Goal: Information Seeking & Learning: Learn about a topic

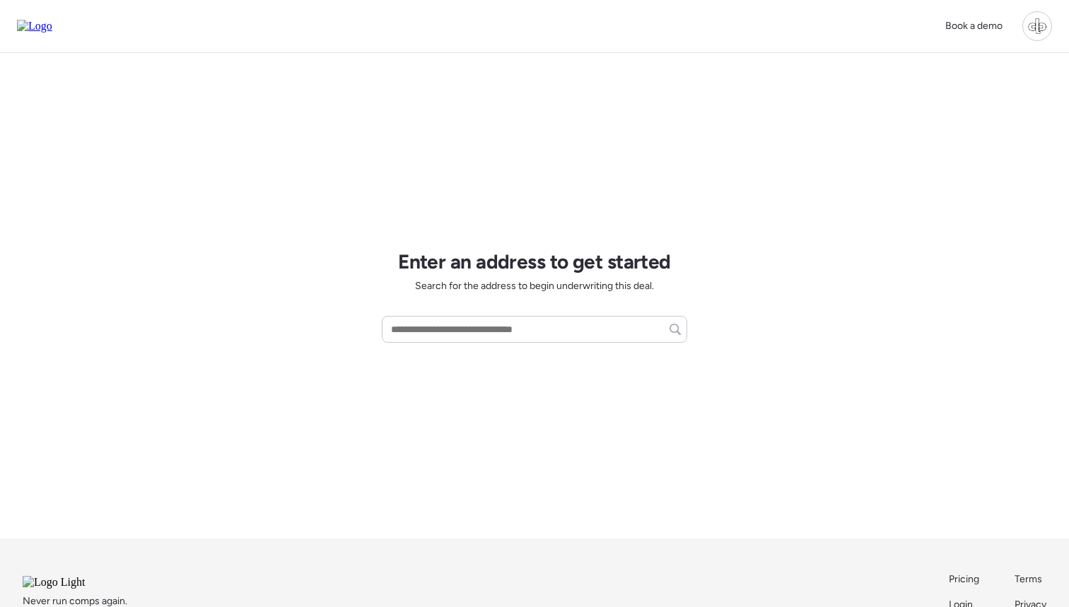
click at [746, 188] on div "Book a demo Enter an address to get started Search for the address to begin und…" at bounding box center [534, 347] width 1069 height 695
drag, startPoint x: 547, startPoint y: 31, endPoint x: 477, endPoint y: 335, distance: 311.4
click at [477, 335] on input "text" at bounding box center [534, 330] width 293 height 20
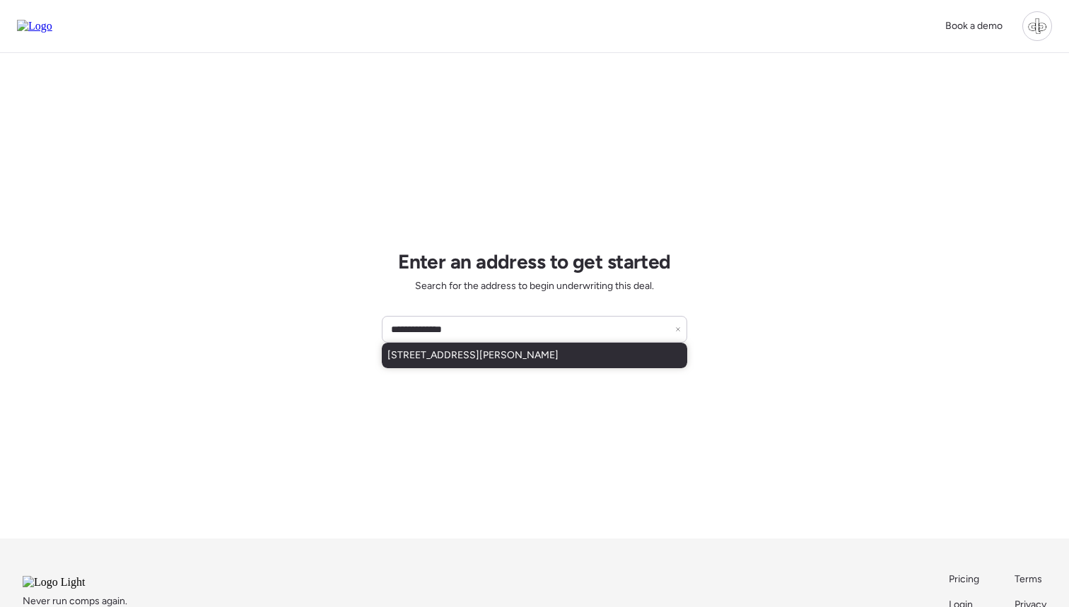
click at [513, 350] on span "111 W Osborne Ave, Tampa, FL, 33603" at bounding box center [473, 356] width 171 height 14
type input "**********"
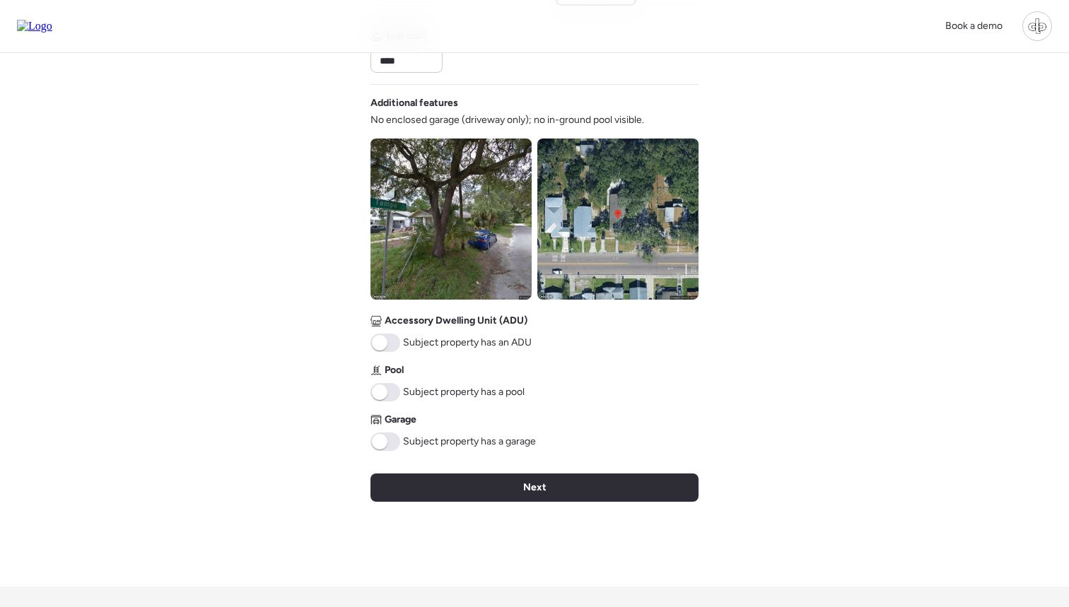
scroll to position [445, 0]
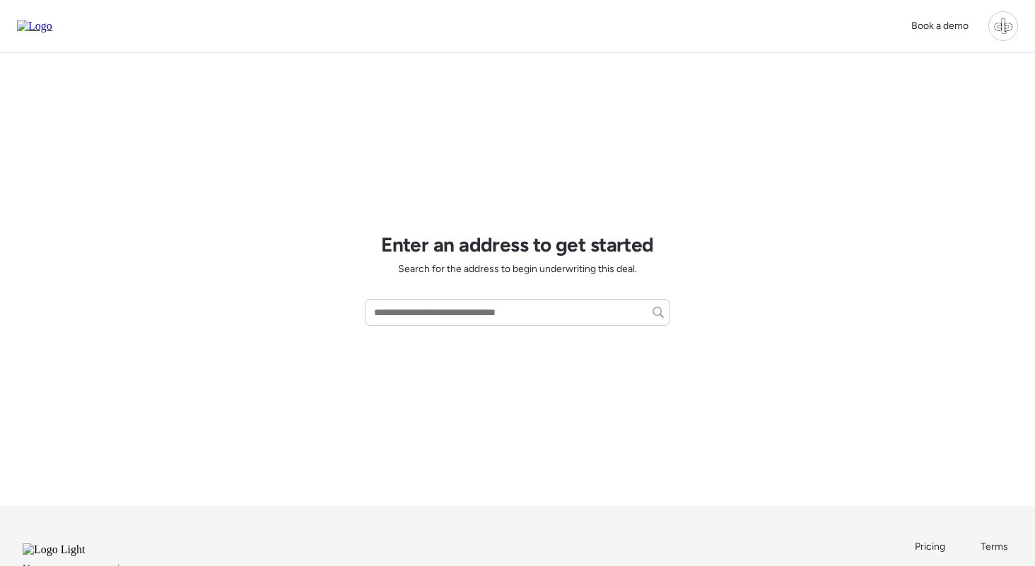
click at [1000, 33] on div at bounding box center [1004, 26] width 30 height 30
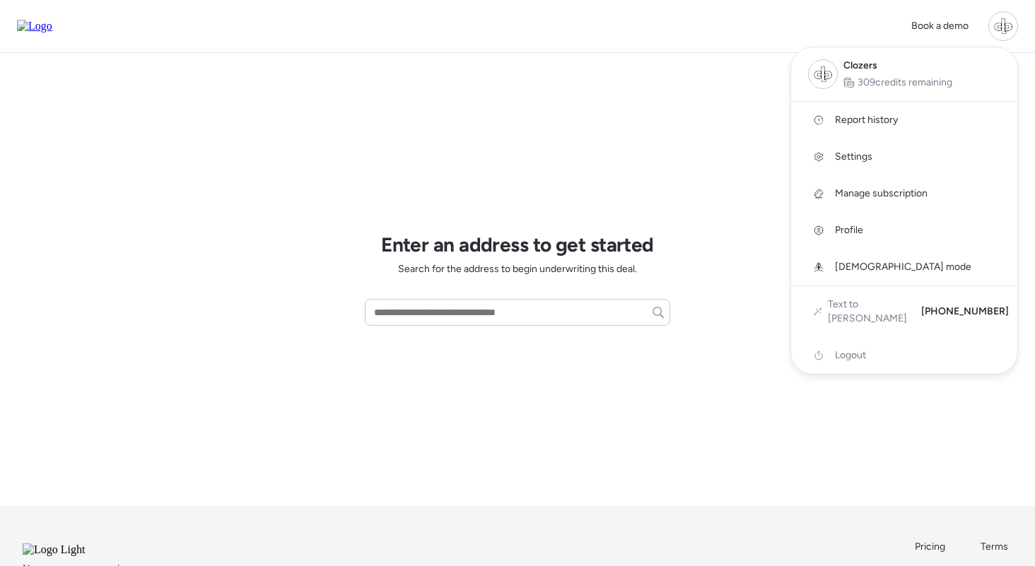
click at [893, 120] on span "Report history" at bounding box center [866, 120] width 63 height 14
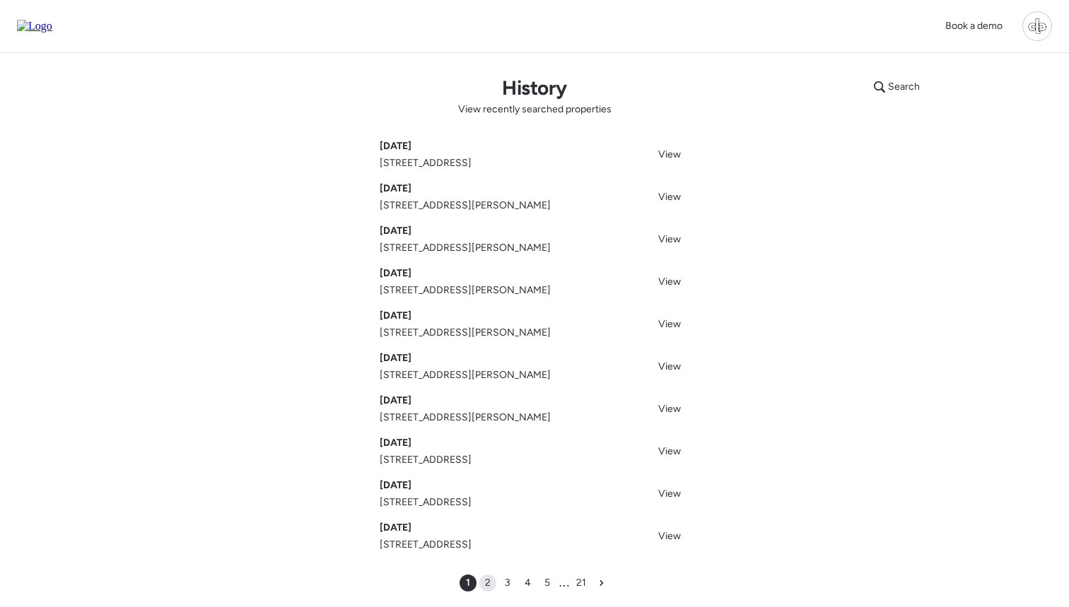
click at [487, 566] on span "2" at bounding box center [488, 583] width 6 height 14
click at [678, 366] on span "View" at bounding box center [669, 367] width 23 height 12
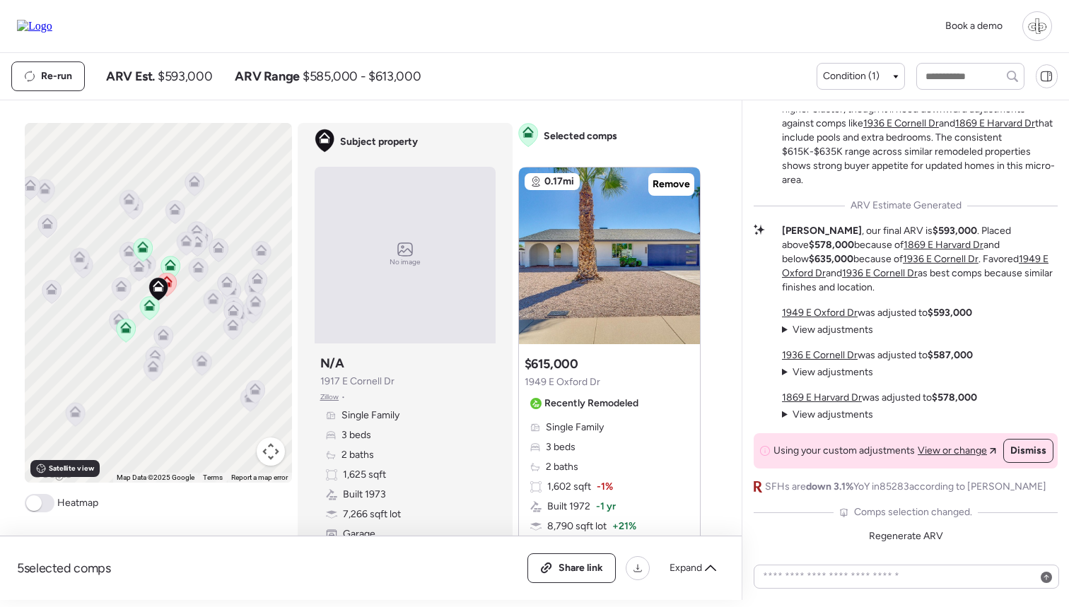
click at [593, 74] on div "Re-run ARV Est. $593,000 ARV Range $585,000 - $613,000" at bounding box center [414, 77] width 806 height 30
drag, startPoint x: 322, startPoint y: 380, endPoint x: 392, endPoint y: 376, distance: 70.1
click at [393, 376] on span "1917 E Cornell Dr" at bounding box center [357, 382] width 74 height 14
click at [392, 379] on span "1917 E Cornell Dr" at bounding box center [357, 382] width 74 height 14
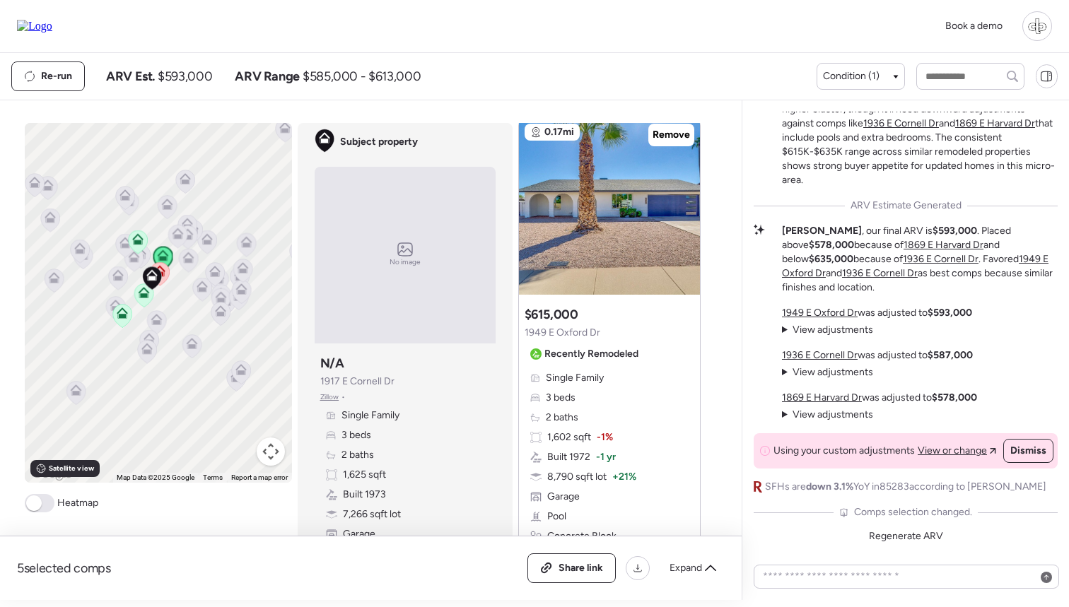
scroll to position [67, 0]
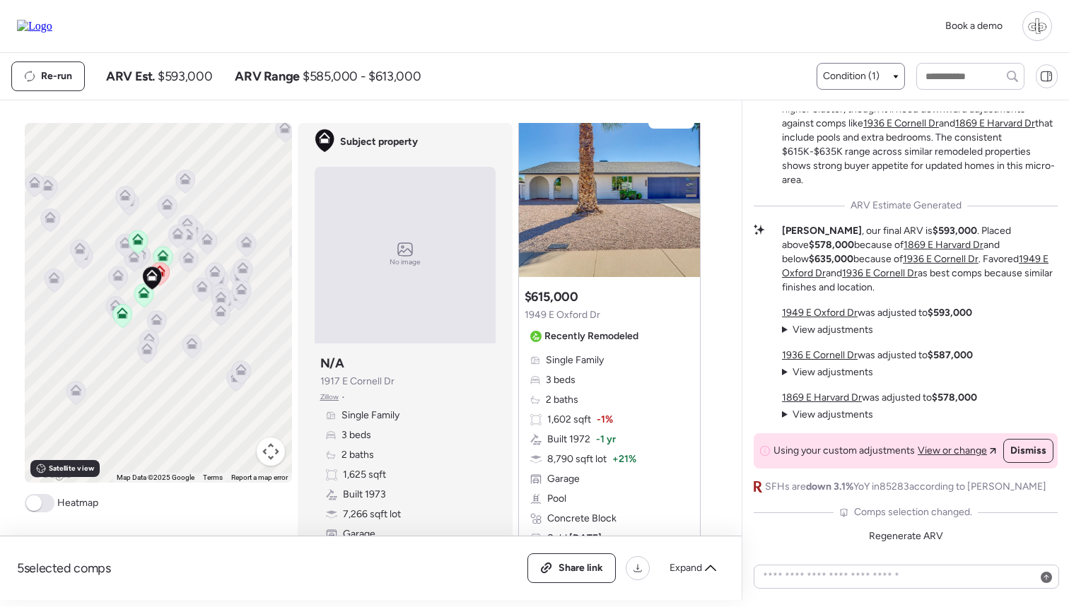
click at [851, 81] on span "Condition (1)" at bounding box center [851, 76] width 57 height 14
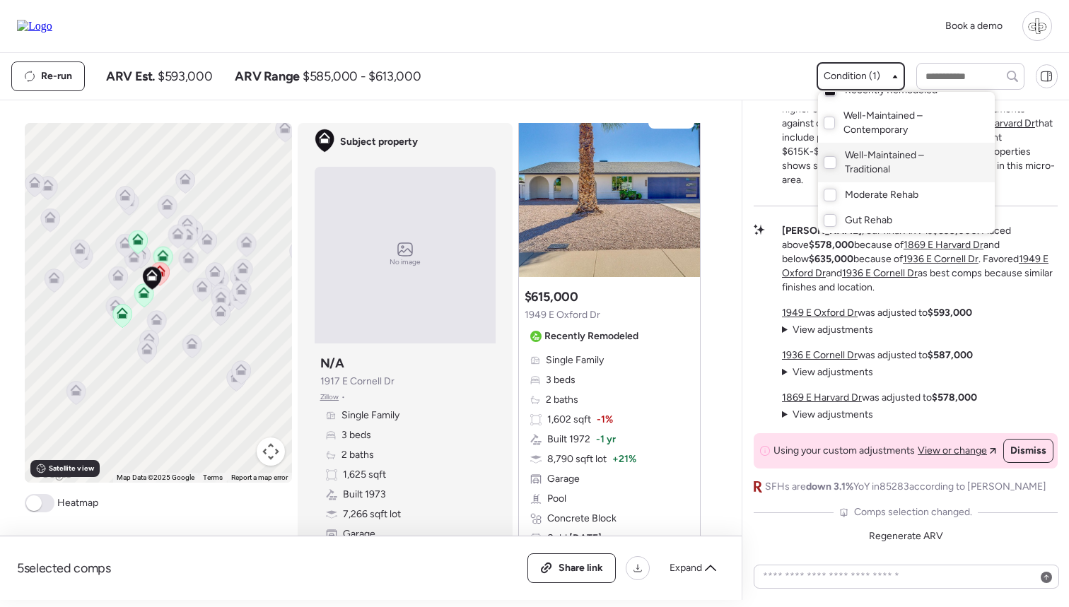
scroll to position [40, 0]
click at [714, 69] on div at bounding box center [534, 263] width 1069 height 607
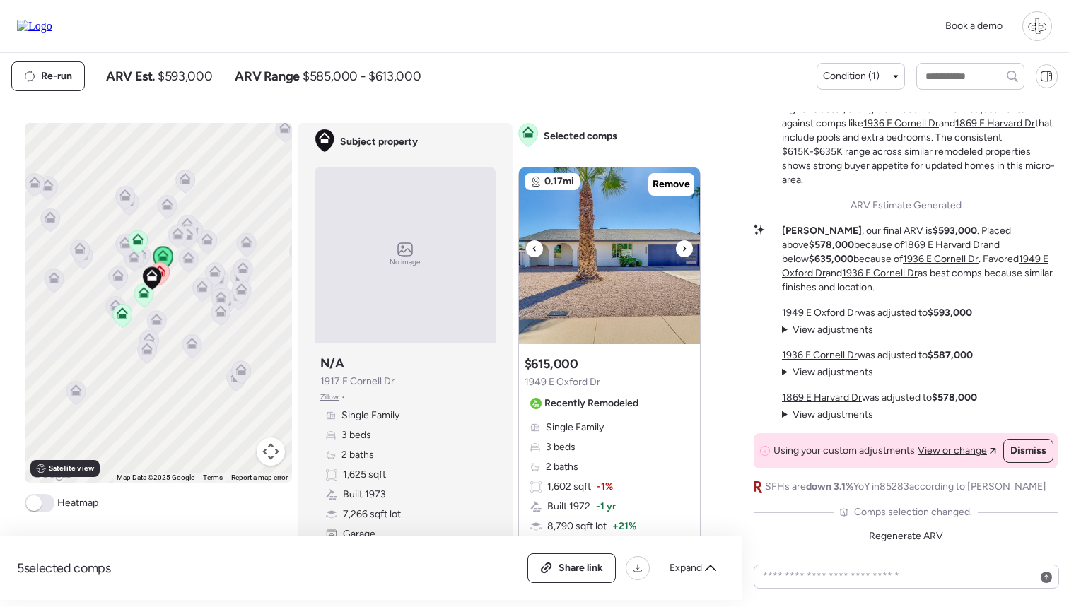
scroll to position [0, 0]
click at [588, 241] on img at bounding box center [609, 256] width 181 height 177
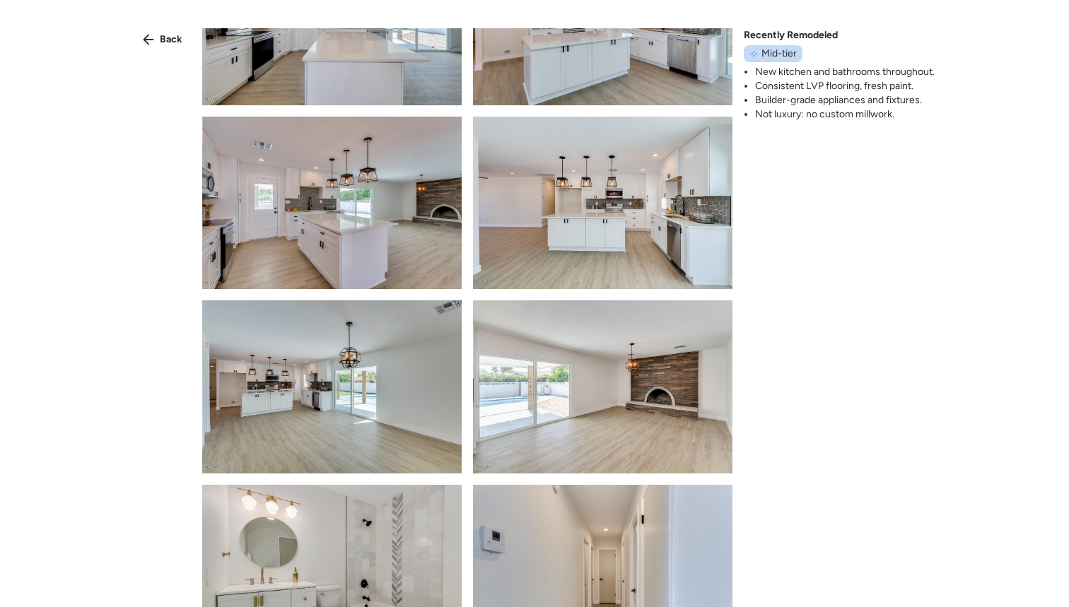
scroll to position [231, 0]
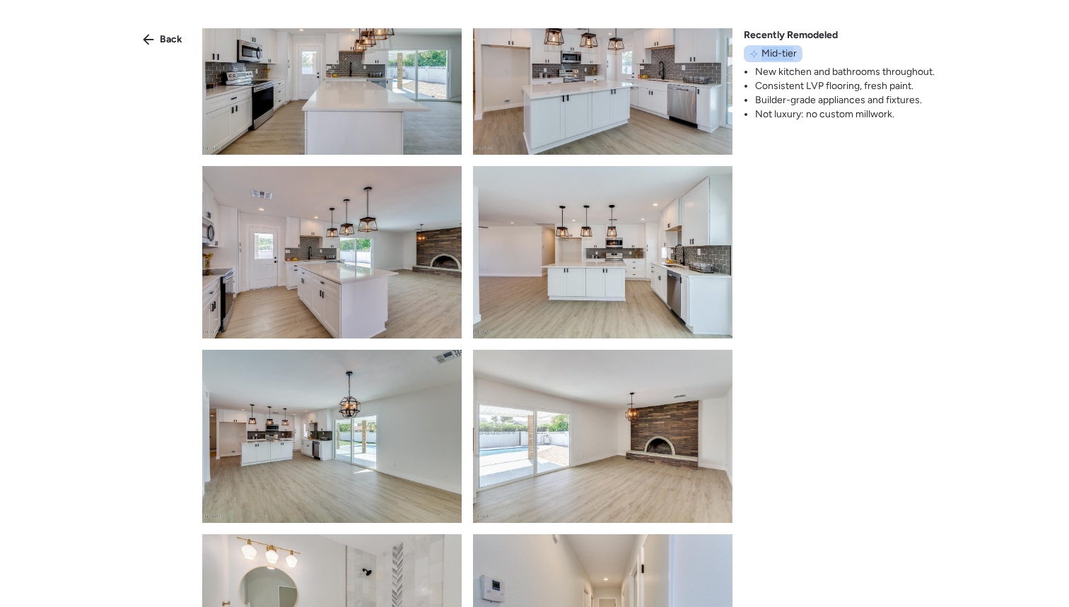
drag, startPoint x: 761, startPoint y: 52, endPoint x: 792, endPoint y: 52, distance: 31.1
click at [792, 52] on span "Mid-tier" at bounding box center [779, 54] width 35 height 14
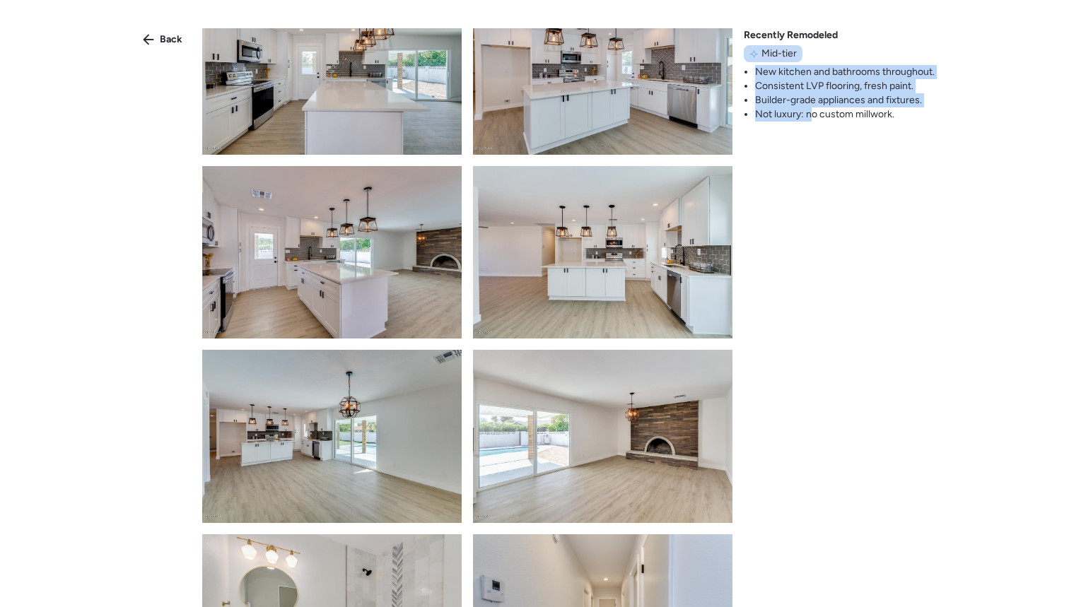
drag, startPoint x: 755, startPoint y: 71, endPoint x: 813, endPoint y: 109, distance: 68.8
click at [813, 109] on ul "New kitchen and bathrooms throughout. Consistent LVP flooring, fresh paint. Bui…" at bounding box center [839, 93] width 191 height 57
click at [813, 109] on li "Not luxury: no custom millwork." at bounding box center [845, 114] width 180 height 14
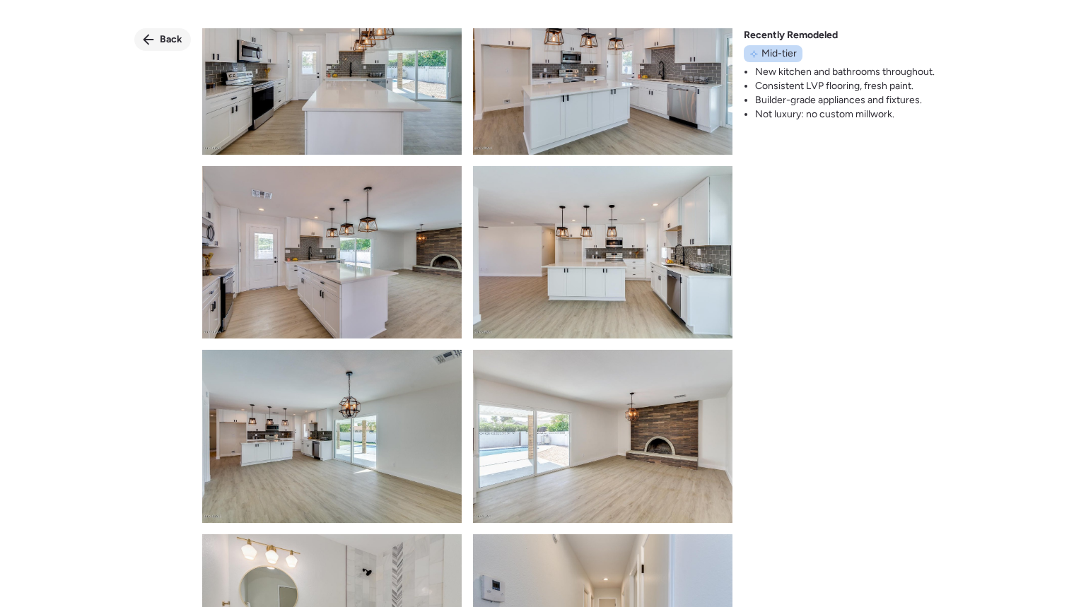
click at [153, 32] on div "Back" at bounding box center [162, 39] width 57 height 23
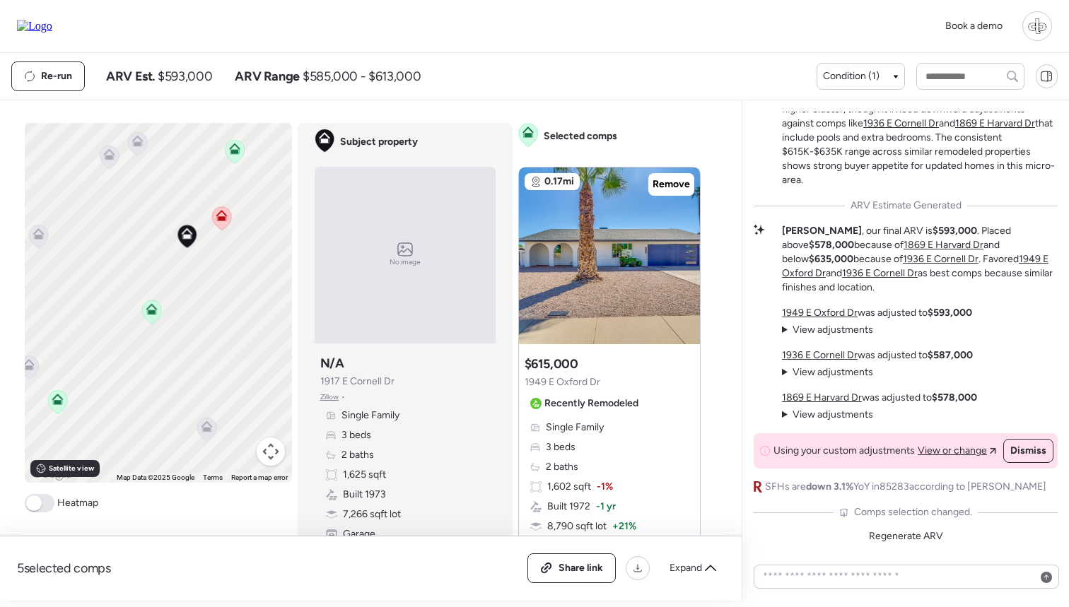
drag, startPoint x: 199, startPoint y: 332, endPoint x: 194, endPoint y: 313, distance: 19.6
click at [194, 313] on div "To activate drag with keyboard, press Alt + Enter. Once in keyboard drag state,…" at bounding box center [158, 303] width 267 height 360
click at [71, 469] on span "Satellite view" at bounding box center [71, 468] width 45 height 11
drag, startPoint x: 239, startPoint y: 314, endPoint x: 204, endPoint y: 314, distance: 35.4
click at [204, 314] on div "To activate drag with keyboard, press Alt + Enter. Once in keyboard drag state,…" at bounding box center [158, 303] width 267 height 360
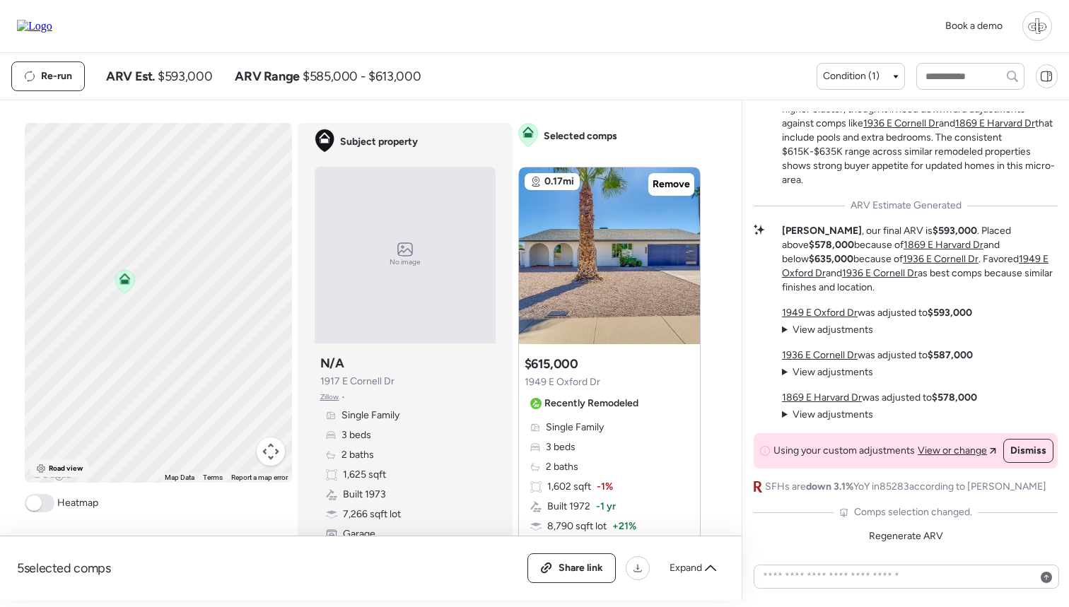
click at [47, 468] on div "Road view" at bounding box center [59, 468] width 59 height 17
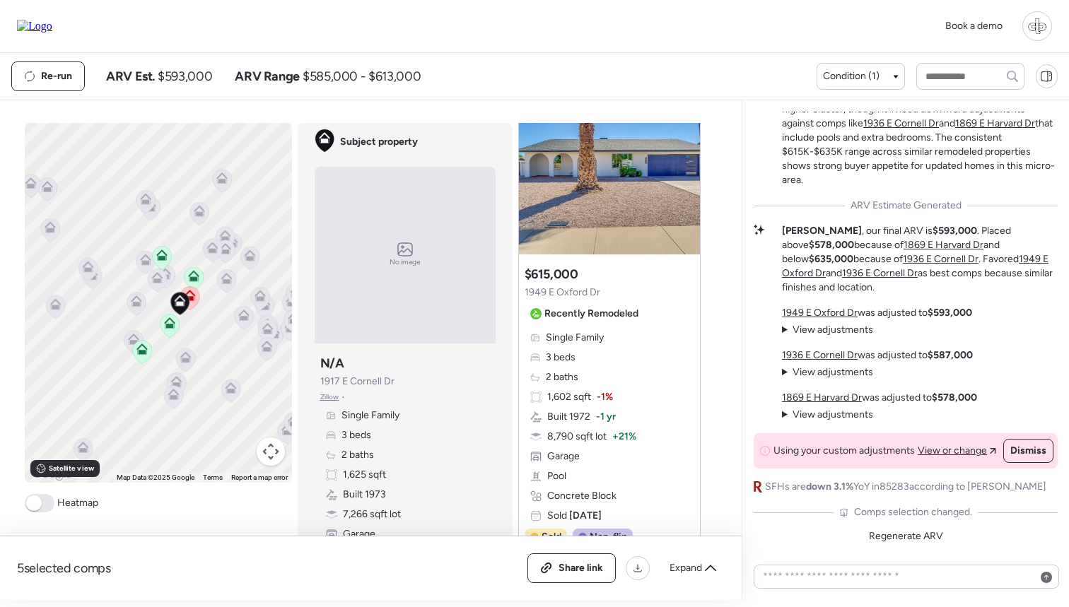
scroll to position [-117, 0]
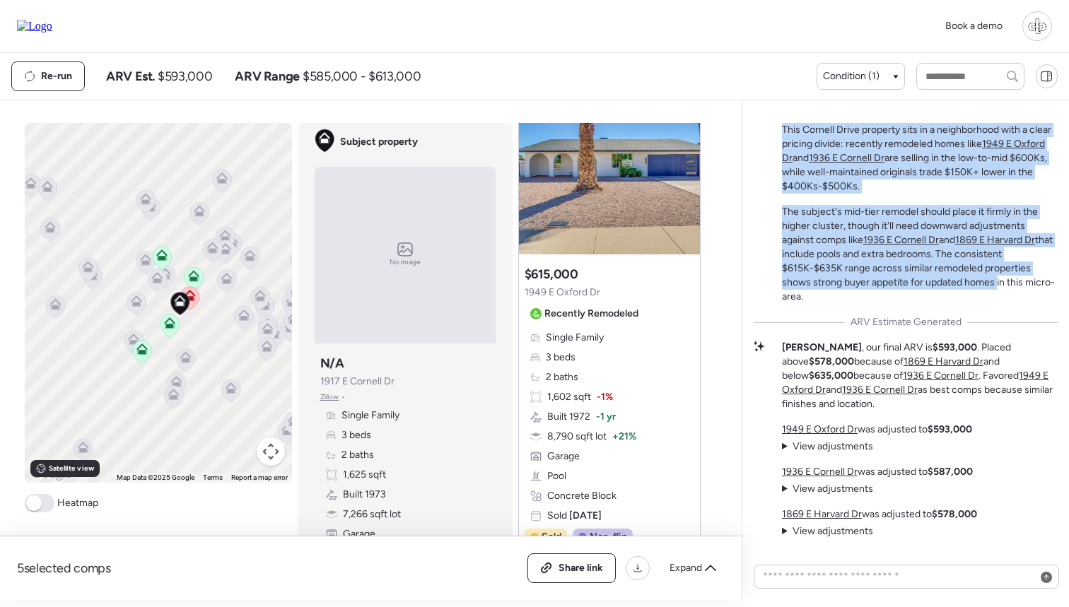
drag, startPoint x: 779, startPoint y: 145, endPoint x: 964, endPoint y: 300, distance: 241.0
click at [964, 300] on div "Mid-Tier Remodel in a Two-Speed Market This Cornell Drive property sits in a ne…" at bounding box center [906, 201] width 304 height 207
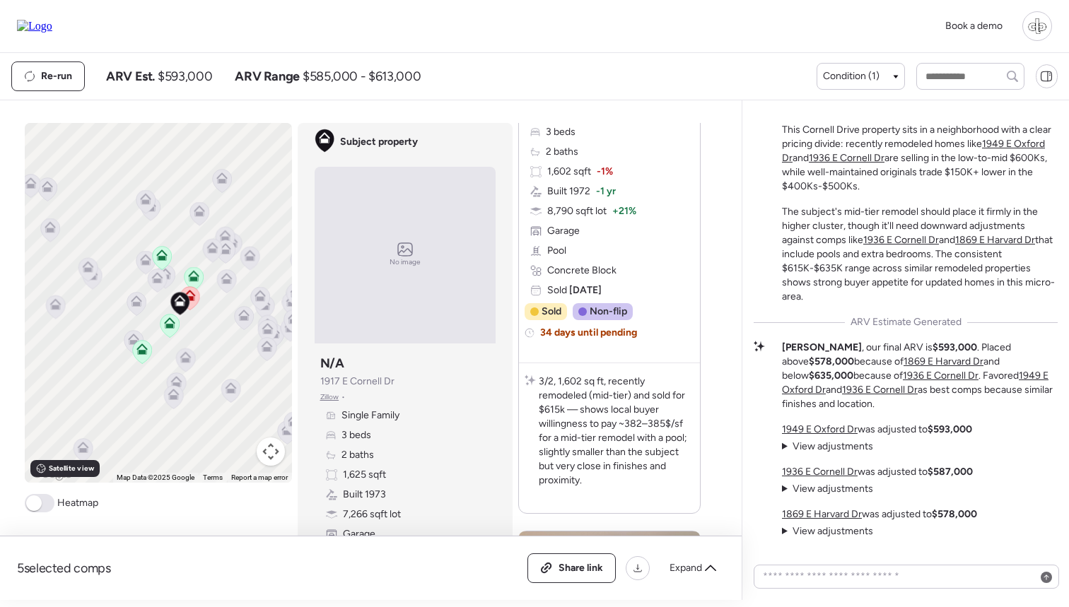
click at [850, 269] on p "The subject's mid-tier remodel should place it firmly in the higher cluster, th…" at bounding box center [920, 254] width 276 height 99
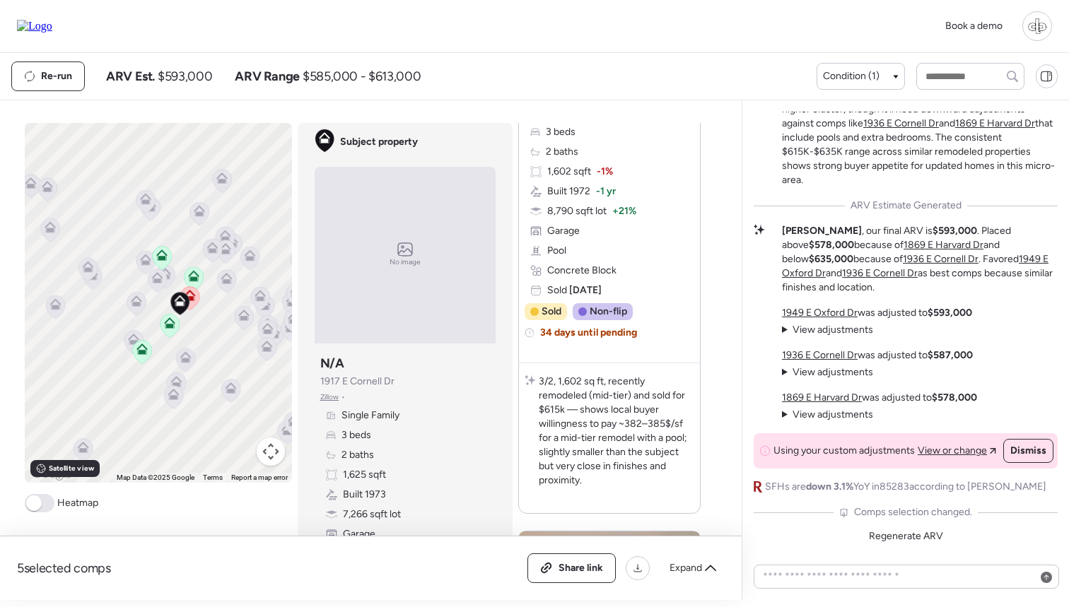
scroll to position [0, 0]
click at [822, 328] on span "View adjustments" at bounding box center [833, 330] width 81 height 12
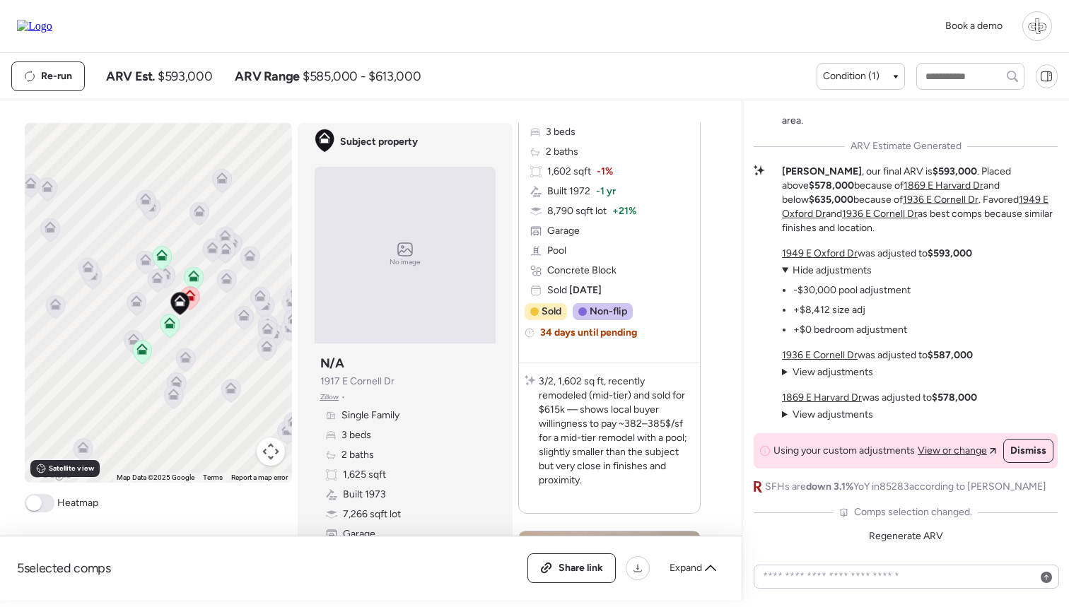
click at [806, 252] on u "1949 E Oxford Dr" at bounding box center [820, 254] width 76 height 12
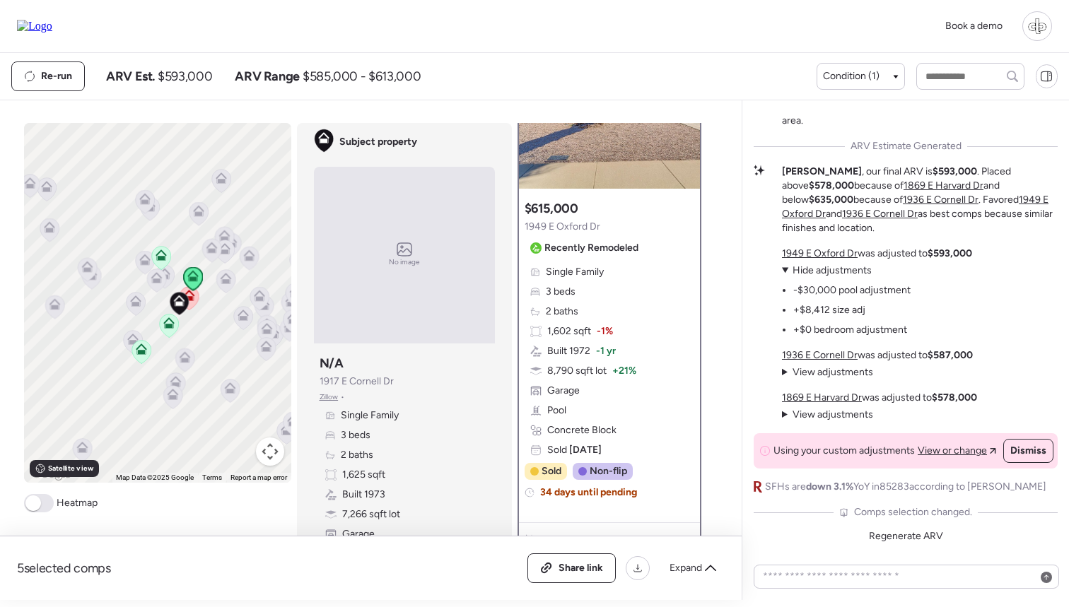
scroll to position [149, 0]
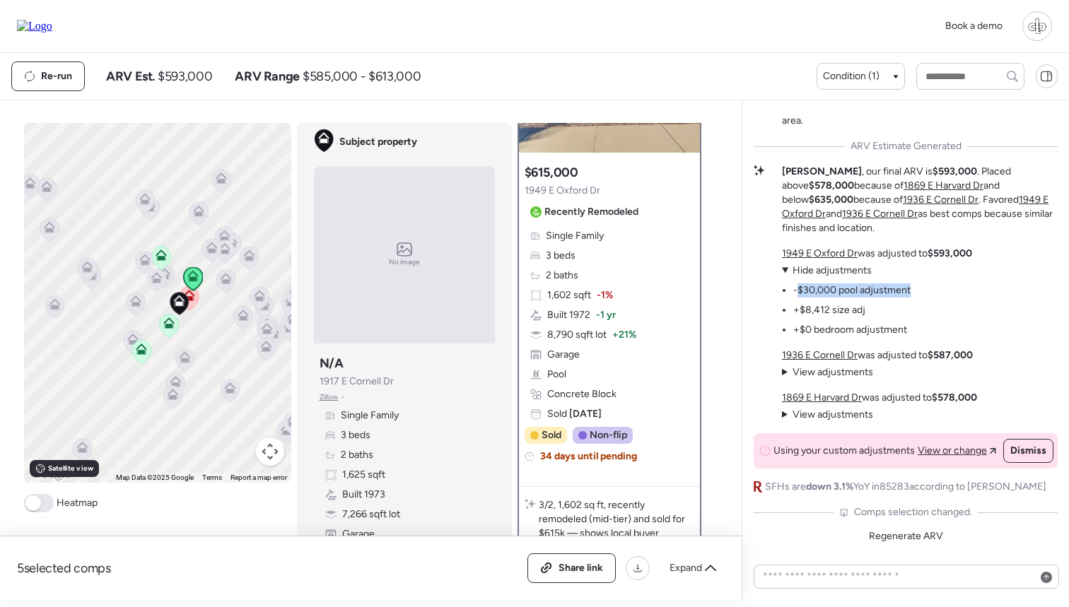
drag, startPoint x: 796, startPoint y: 290, endPoint x: 914, endPoint y: 292, distance: 118.8
click at [914, 292] on div "[STREET_ADDRESS] was adjusted to $593,000 View adjustments Hide adjustments -$3…" at bounding box center [877, 292] width 190 height 91
drag, startPoint x: 347, startPoint y: 474, endPoint x: 377, endPoint y: 474, distance: 29.7
click at [377, 474] on span "1,625 sqft" at bounding box center [363, 475] width 43 height 14
drag, startPoint x: 798, startPoint y: 306, endPoint x: 869, endPoint y: 309, distance: 70.8
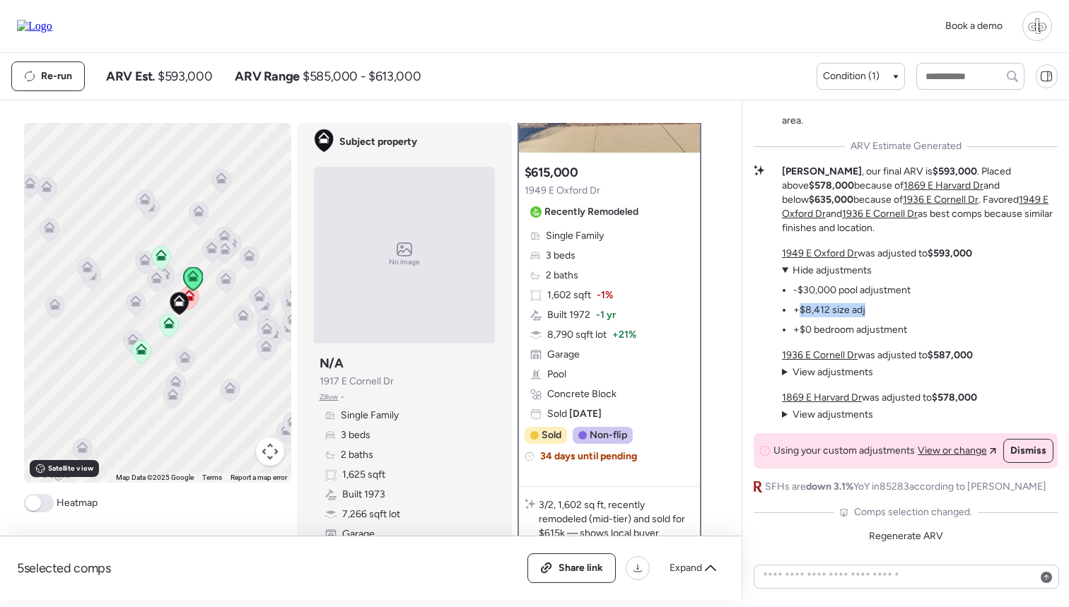
click at [869, 309] on ul "-$30,000 pool adjustment +$8,412 size adj +$0 bedroom adjustment" at bounding box center [846, 307] width 129 height 59
drag, startPoint x: 795, startPoint y: 292, endPoint x: 869, endPoint y: 321, distance: 79.7
click at [870, 321] on ul "-$30,000 pool adjustment +$8,412 size adj +$0 bedroom adjustment" at bounding box center [846, 307] width 129 height 59
click at [869, 321] on ul "-$30,000 pool adjustment +$8,412 size adj +$0 bedroom adjustment" at bounding box center [846, 307] width 129 height 59
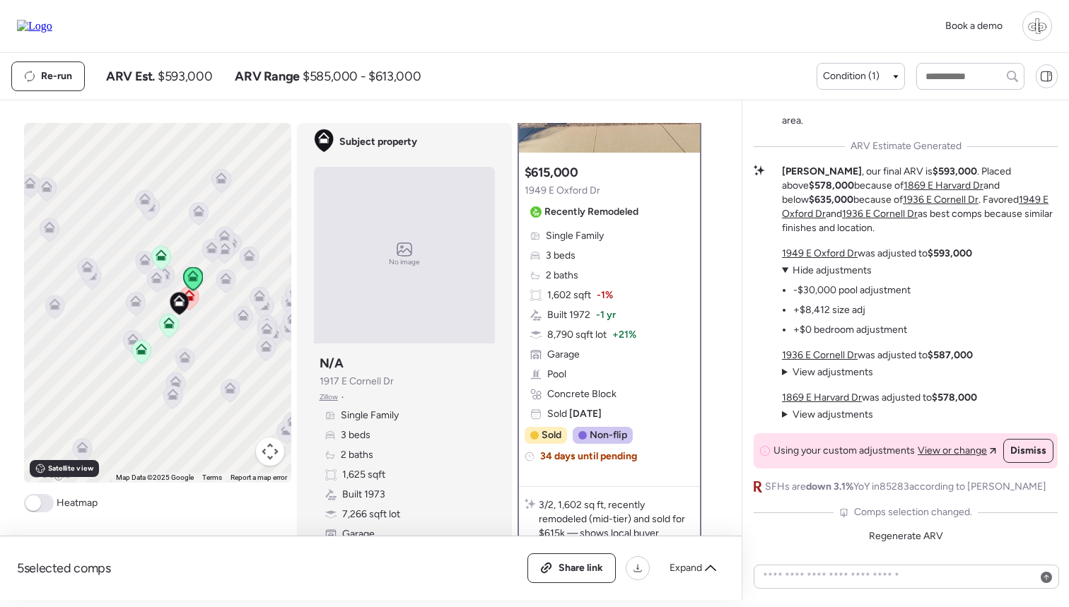
scroll to position [0, 0]
drag, startPoint x: 149, startPoint y: 71, endPoint x: 236, endPoint y: 71, distance: 87.0
click at [236, 71] on div "ARV Est. $593,000 ARV Range $585,000 - $613,000" at bounding box center [263, 76] width 315 height 17
click at [236, 71] on span "ARV Range" at bounding box center [267, 76] width 65 height 17
click at [160, 282] on icon at bounding box center [155, 281] width 9 height 4
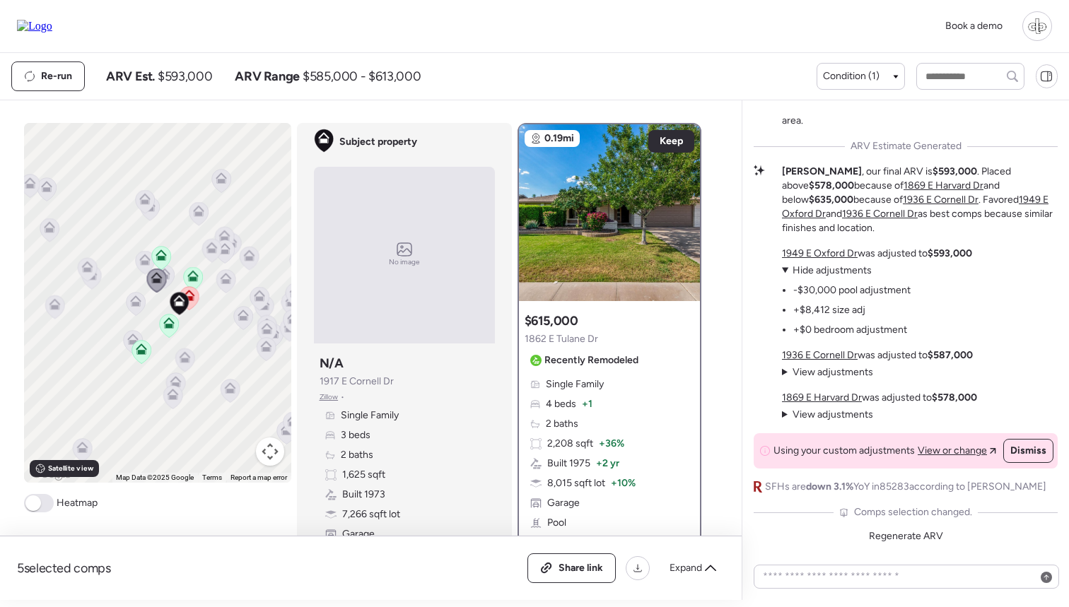
click at [131, 305] on icon at bounding box center [135, 304] width 9 height 4
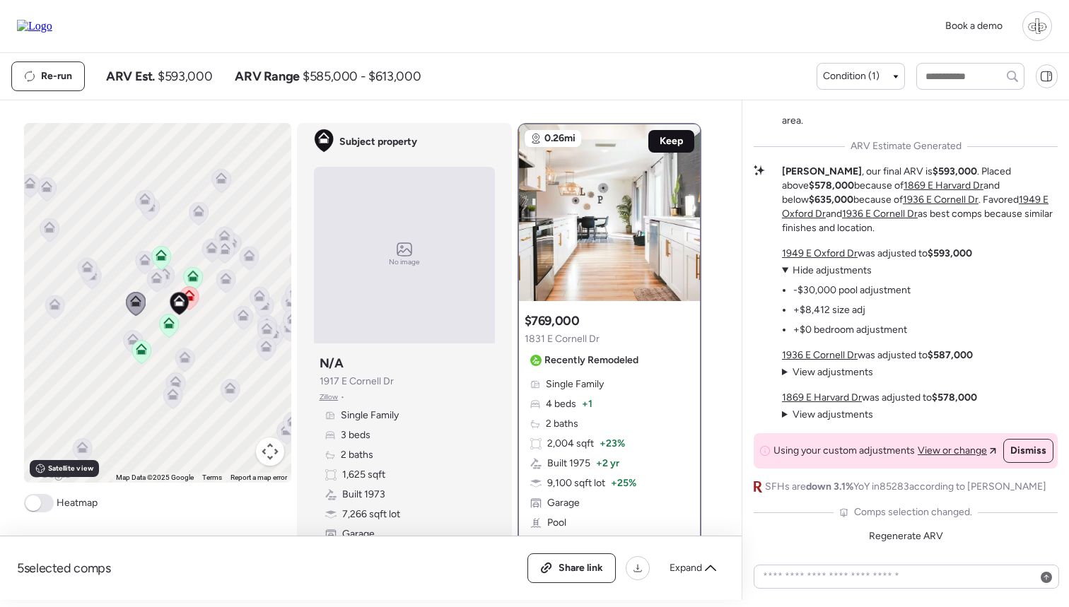
click at [665, 144] on span "Keep" at bounding box center [671, 141] width 23 height 14
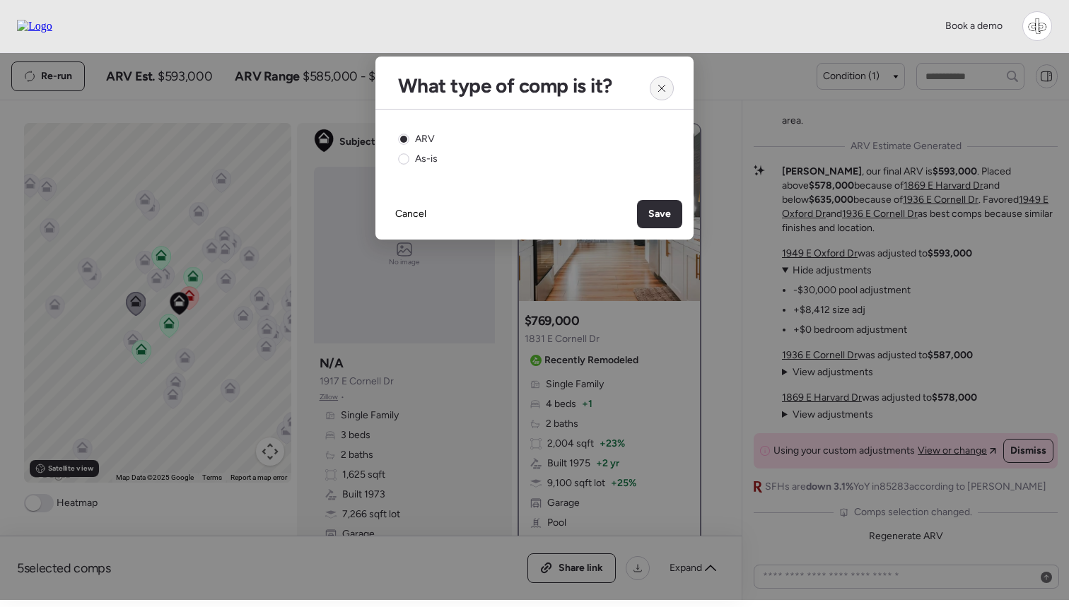
click at [664, 90] on icon at bounding box center [661, 88] width 11 height 11
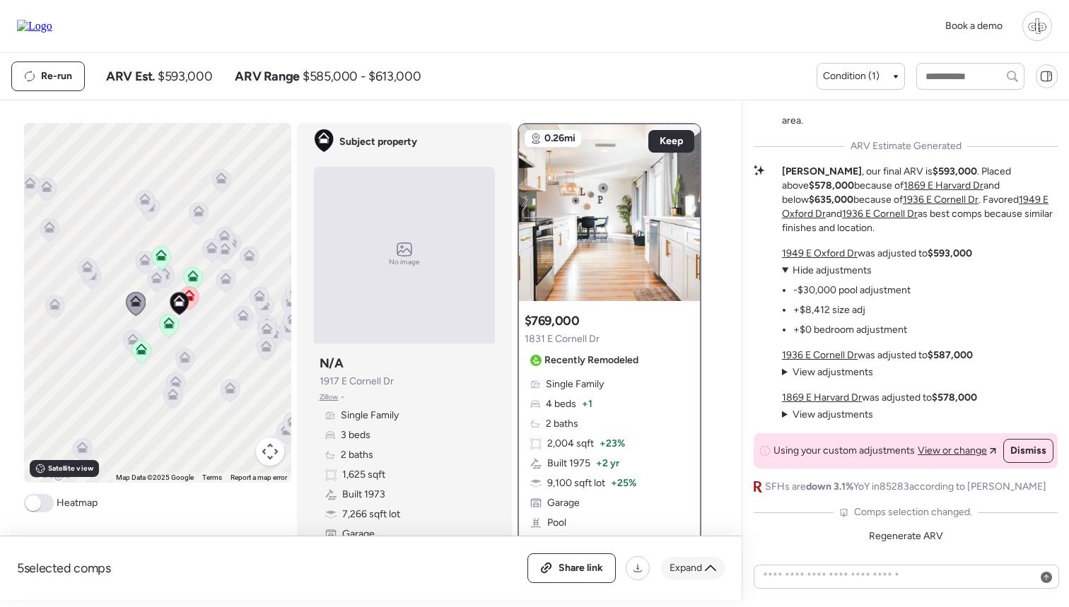
click at [678, 568] on span "Expand" at bounding box center [686, 569] width 33 height 14
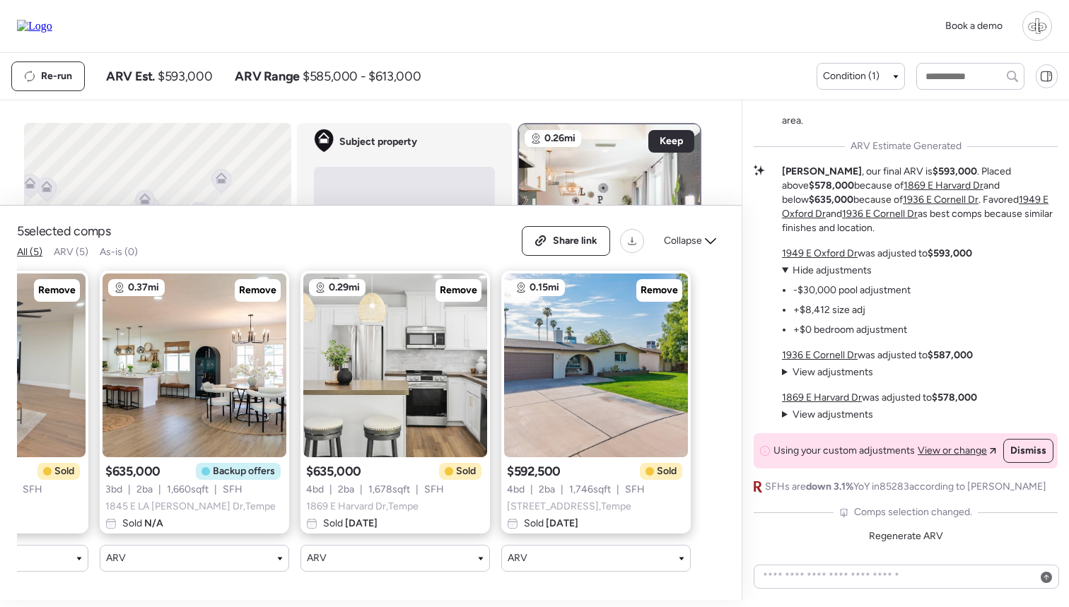
scroll to position [0, 330]
click at [690, 236] on span "Collapse" at bounding box center [683, 241] width 38 height 14
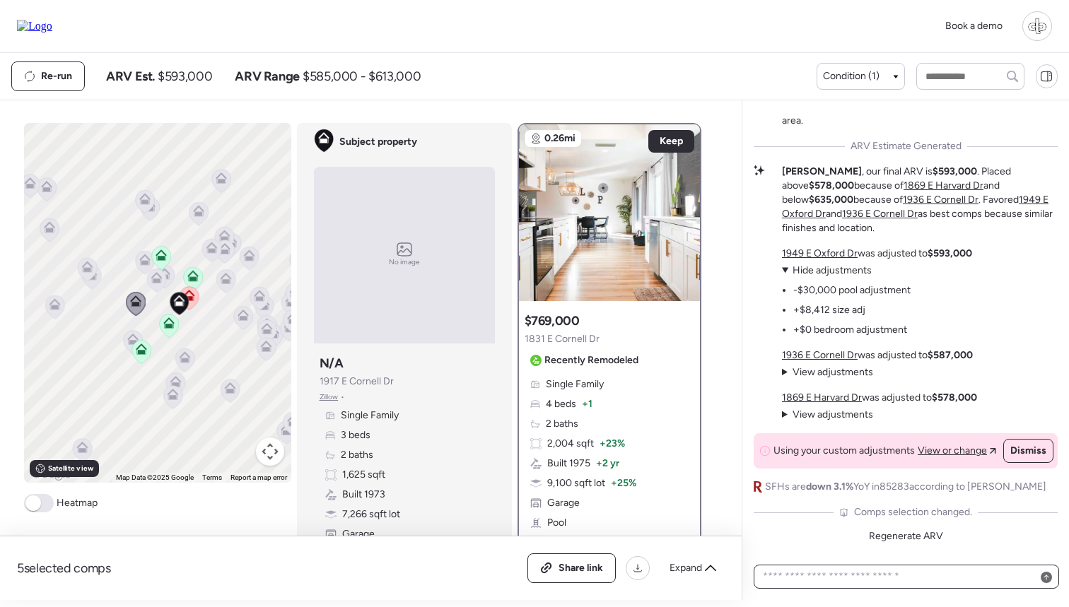
click at [817, 575] on textarea at bounding box center [906, 577] width 293 height 20
type textarea "**********"
click at [97, 279] on icon at bounding box center [91, 277] width 19 height 23
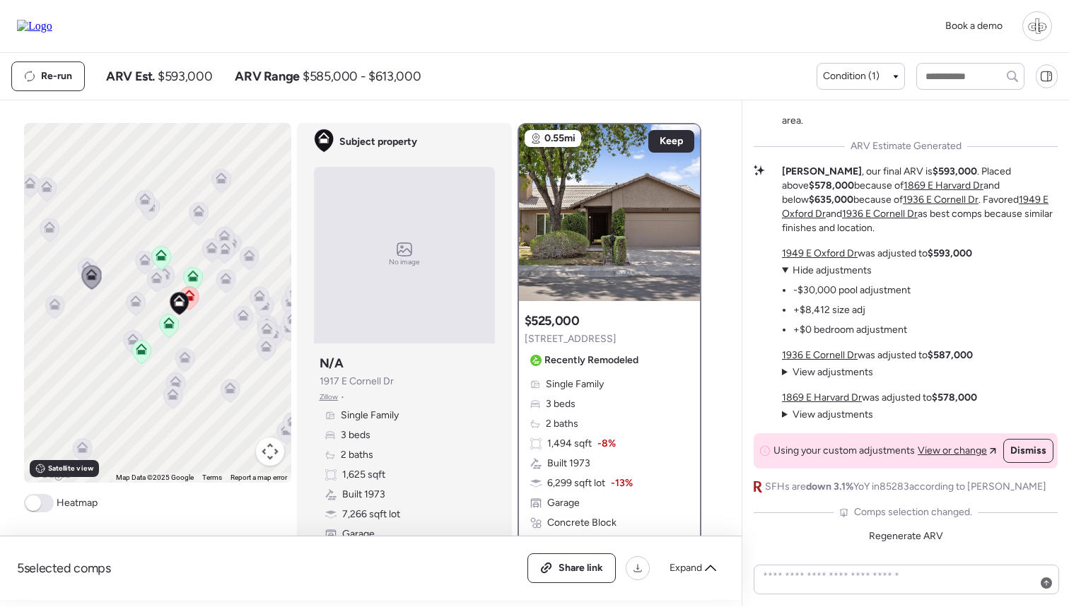
click at [49, 311] on icon at bounding box center [54, 307] width 19 height 23
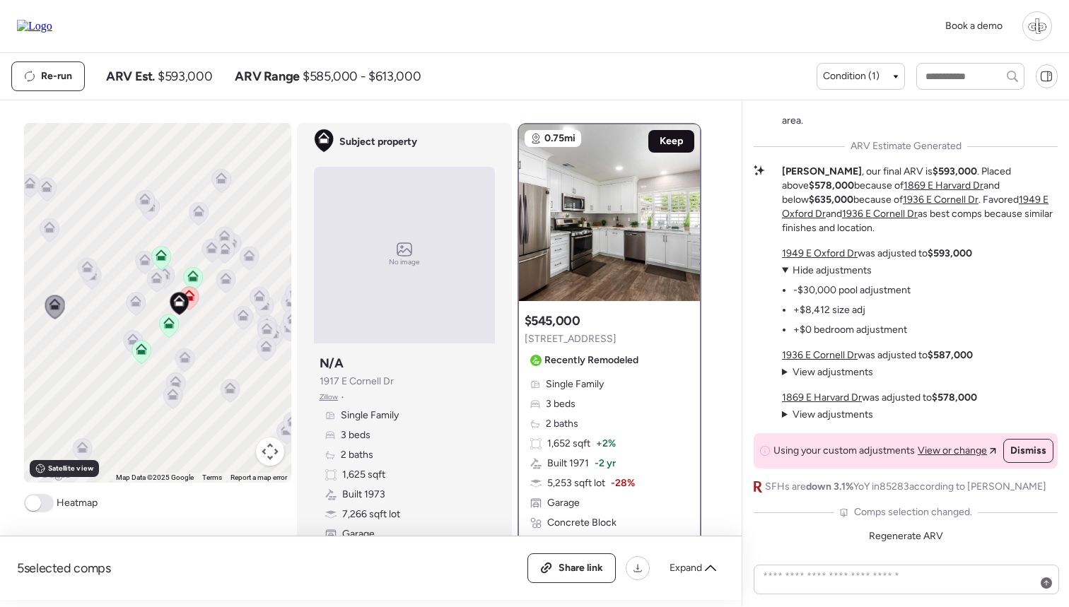
click at [670, 144] on span "Keep" at bounding box center [671, 141] width 23 height 14
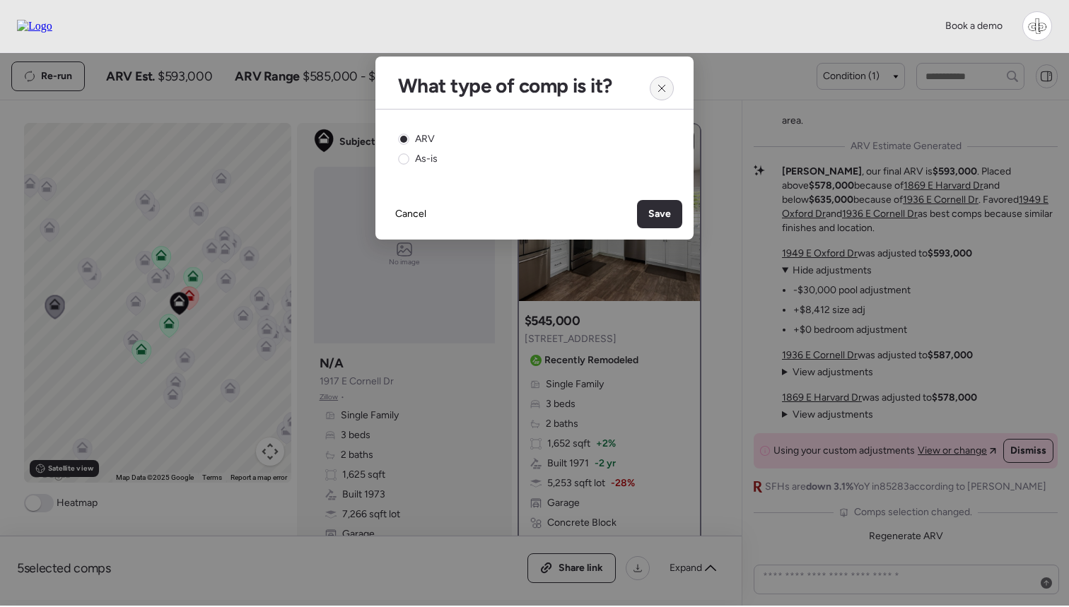
click at [654, 80] on div at bounding box center [662, 88] width 24 height 24
